Goal: Information Seeking & Learning: Understand process/instructions

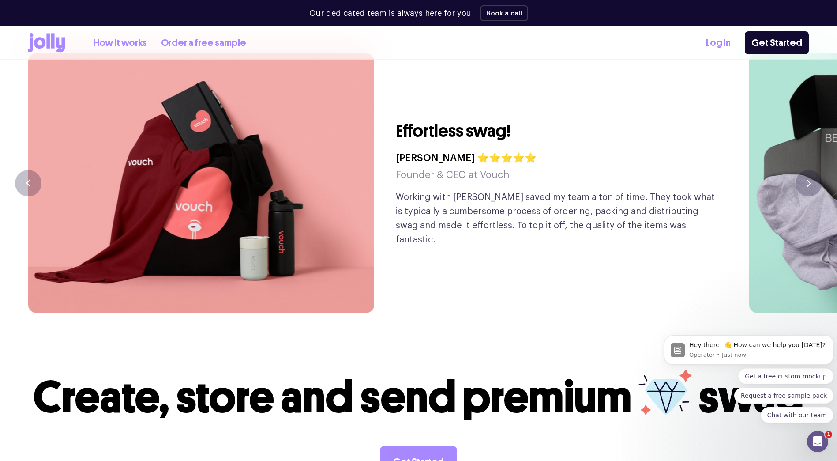
scroll to position [2119, 0]
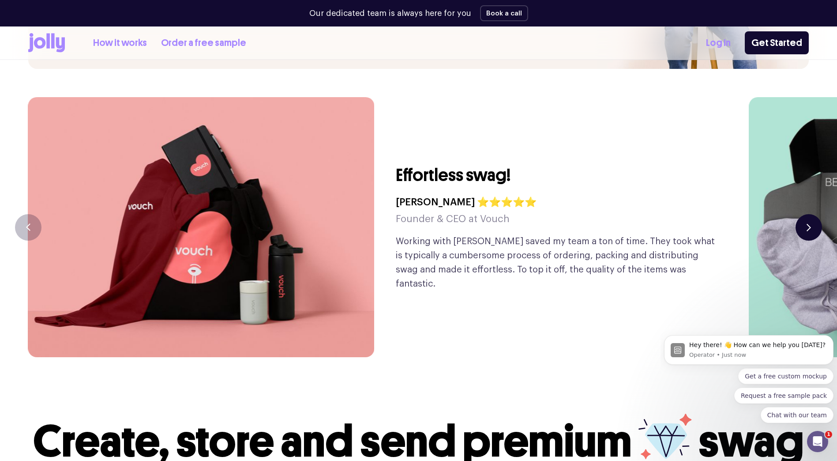
click at [809, 224] on icon "button" at bounding box center [808, 227] width 3 height 6
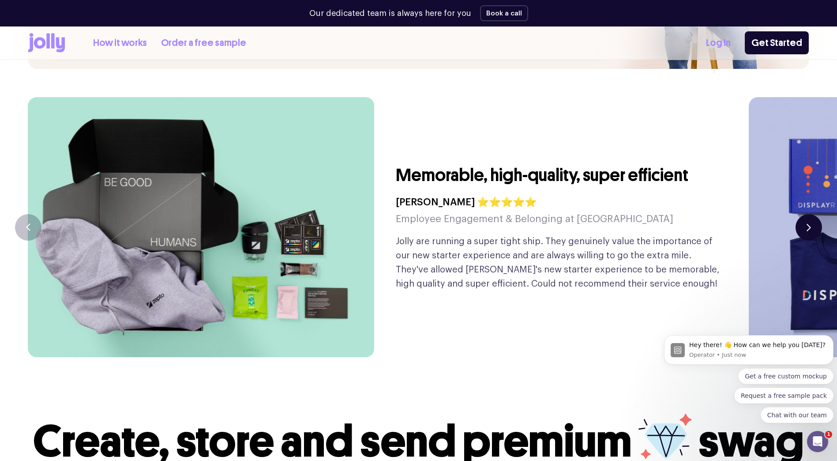
click at [808, 223] on icon "button" at bounding box center [809, 227] width 4 height 8
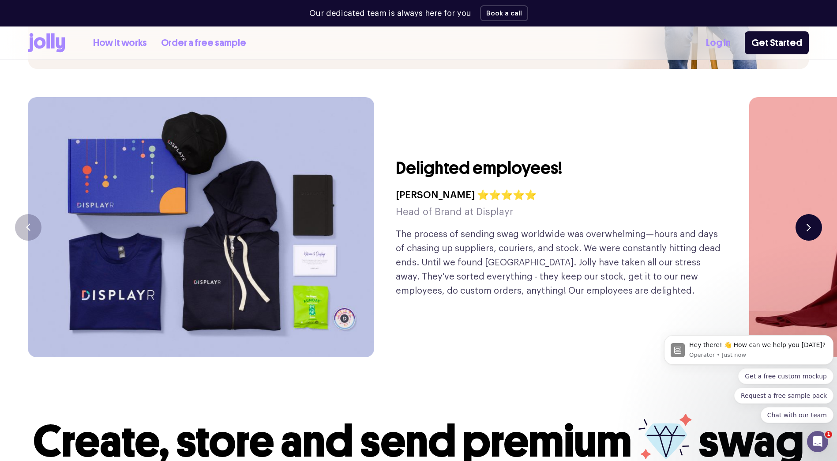
scroll to position [2075, 0]
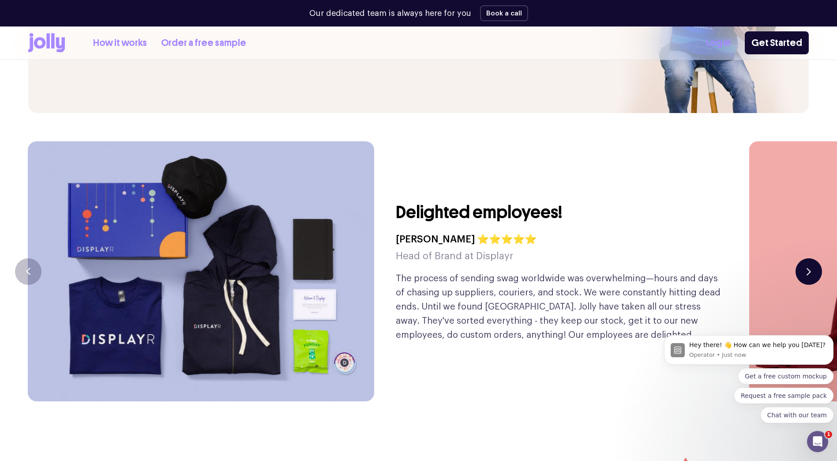
click at [807, 268] on icon "button" at bounding box center [809, 272] width 4 height 8
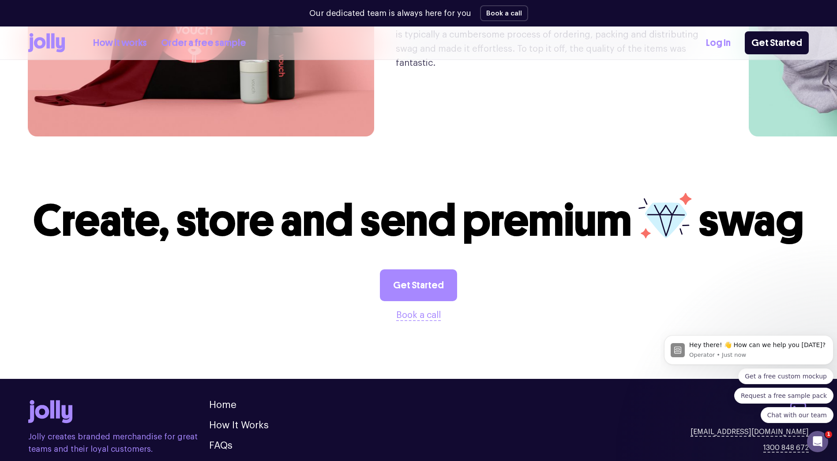
scroll to position [2400, 0]
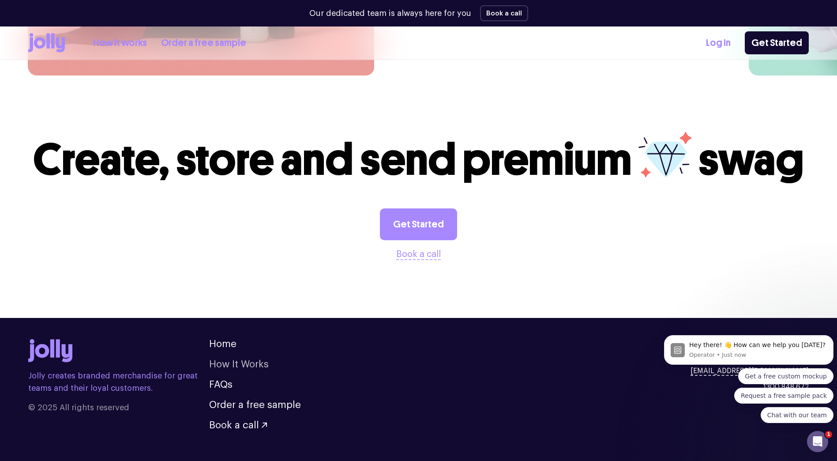
click at [250, 359] on link "How It Works" at bounding box center [239, 364] width 60 height 10
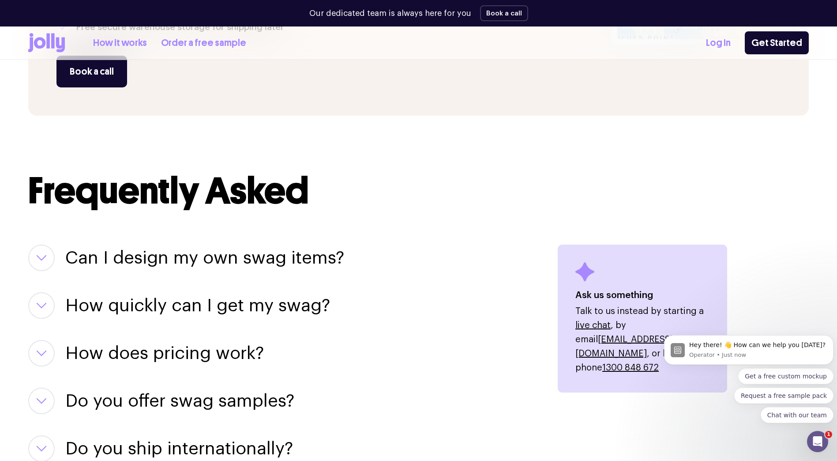
scroll to position [1015, 0]
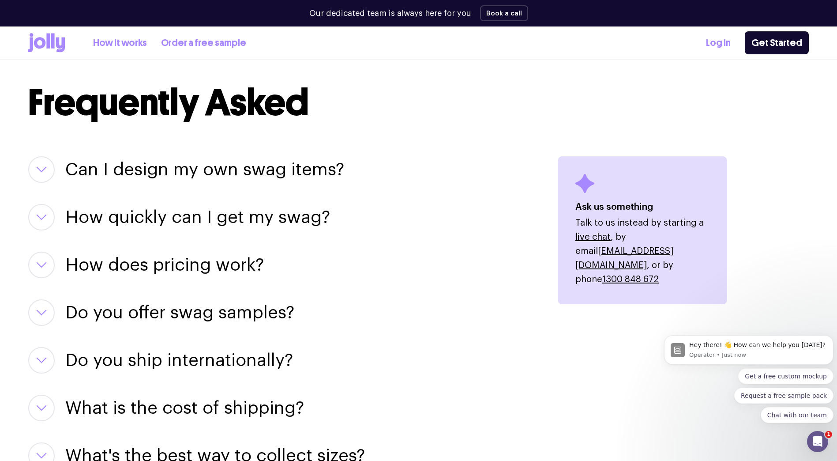
click at [41, 168] on icon "button" at bounding box center [41, 169] width 11 height 6
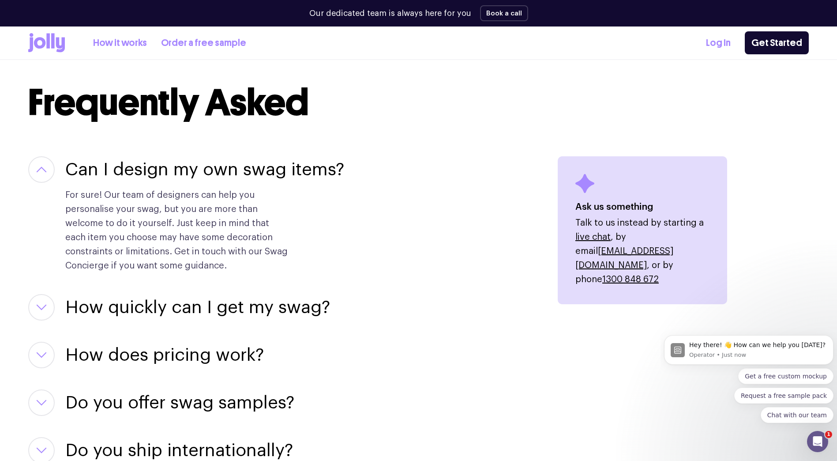
scroll to position [1104, 0]
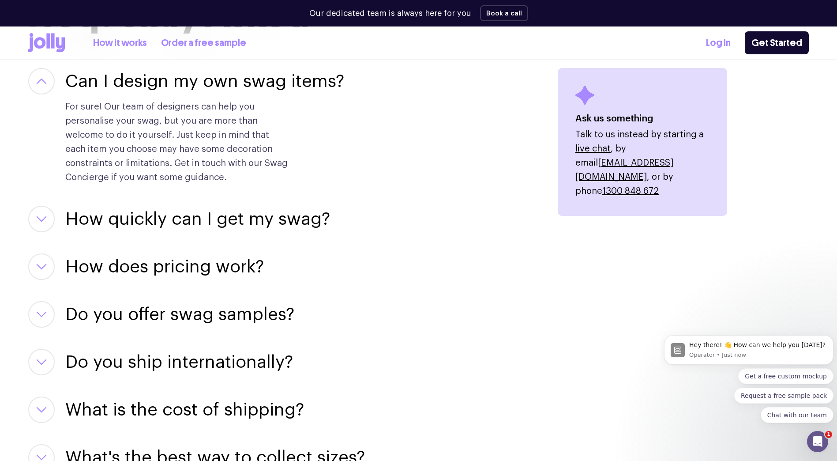
click at [45, 264] on icon "button" at bounding box center [41, 267] width 11 height 6
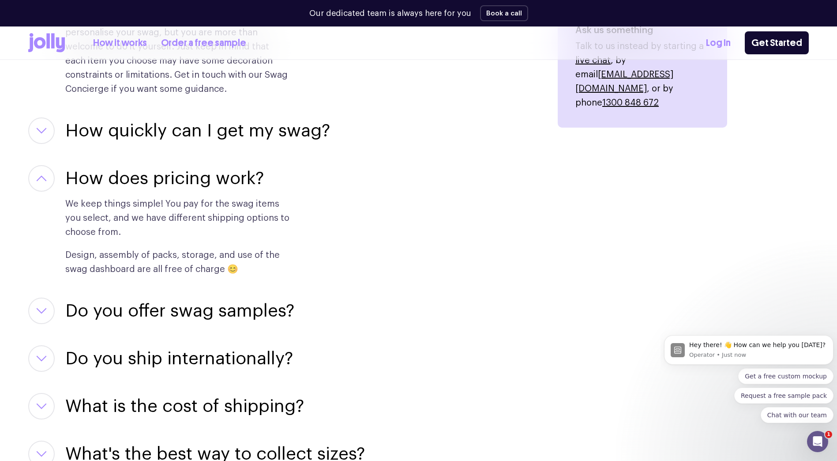
scroll to position [1280, 0]
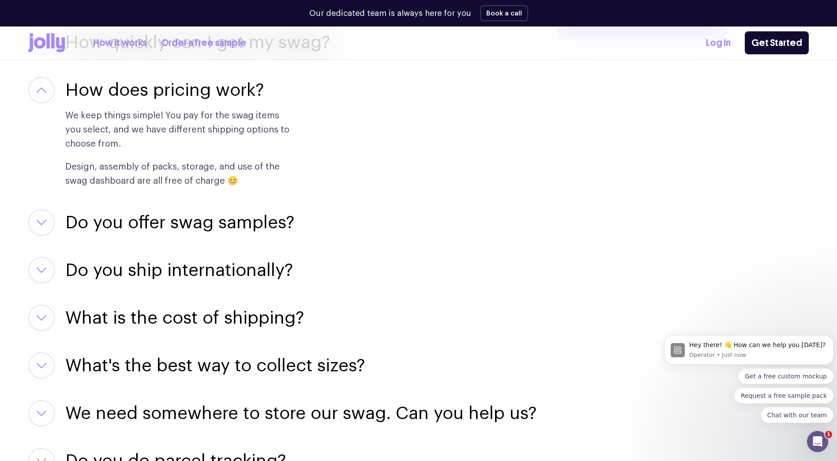
click at [40, 221] on icon "button" at bounding box center [41, 222] width 11 height 6
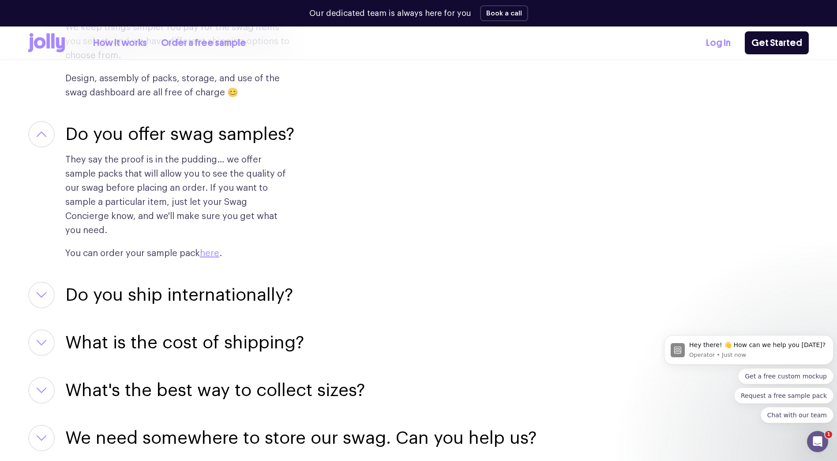
scroll to position [1457, 0]
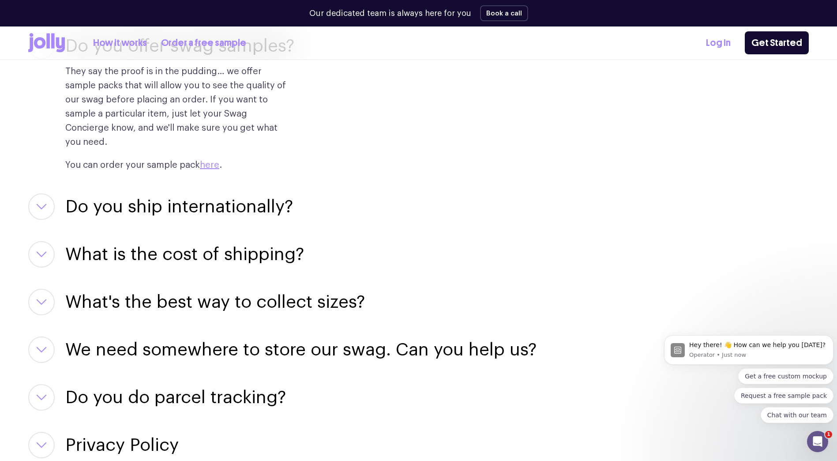
click at [44, 204] on icon "button" at bounding box center [41, 206] width 9 height 4
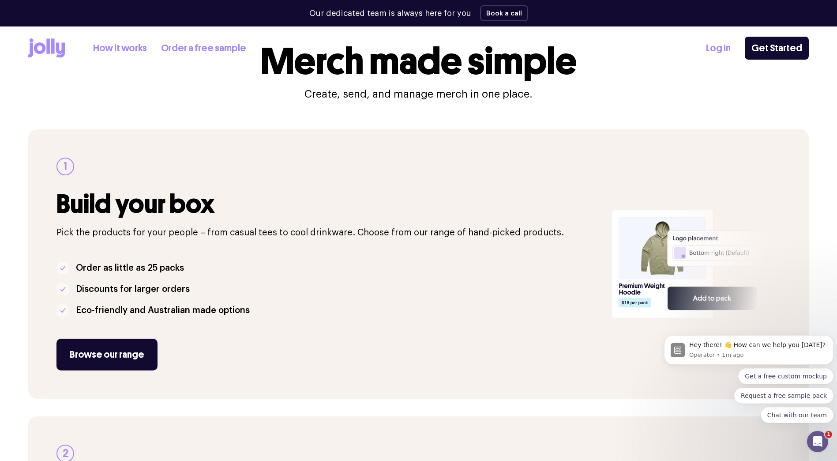
scroll to position [0, 0]
